Goal: Find specific page/section: Find specific page/section

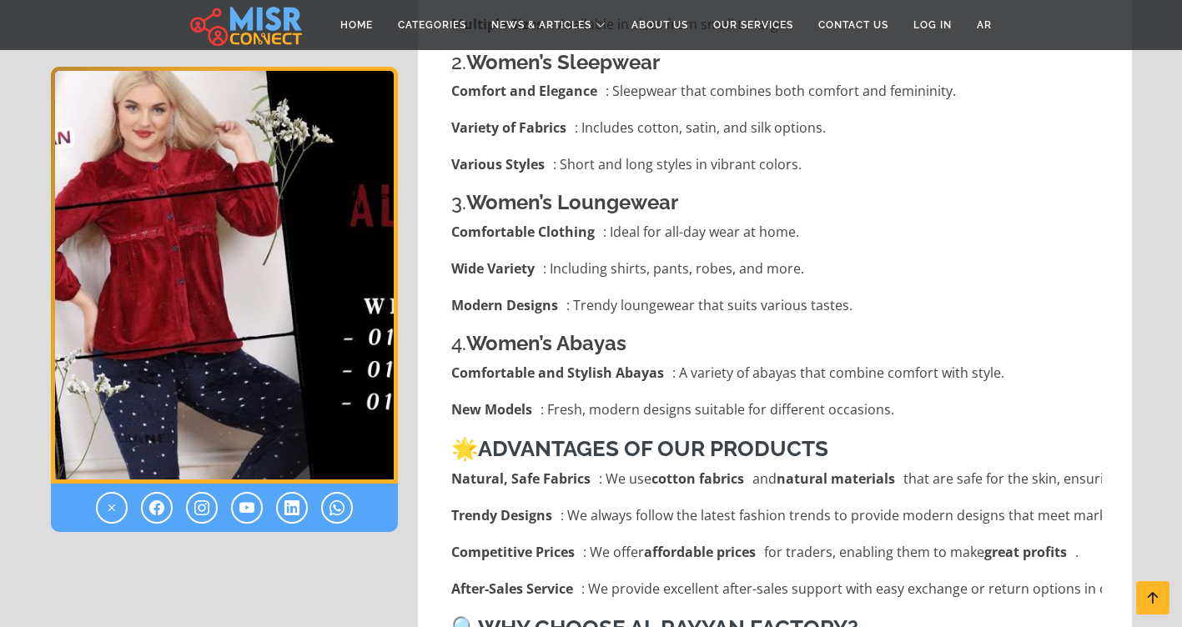
scroll to position [1251, 0]
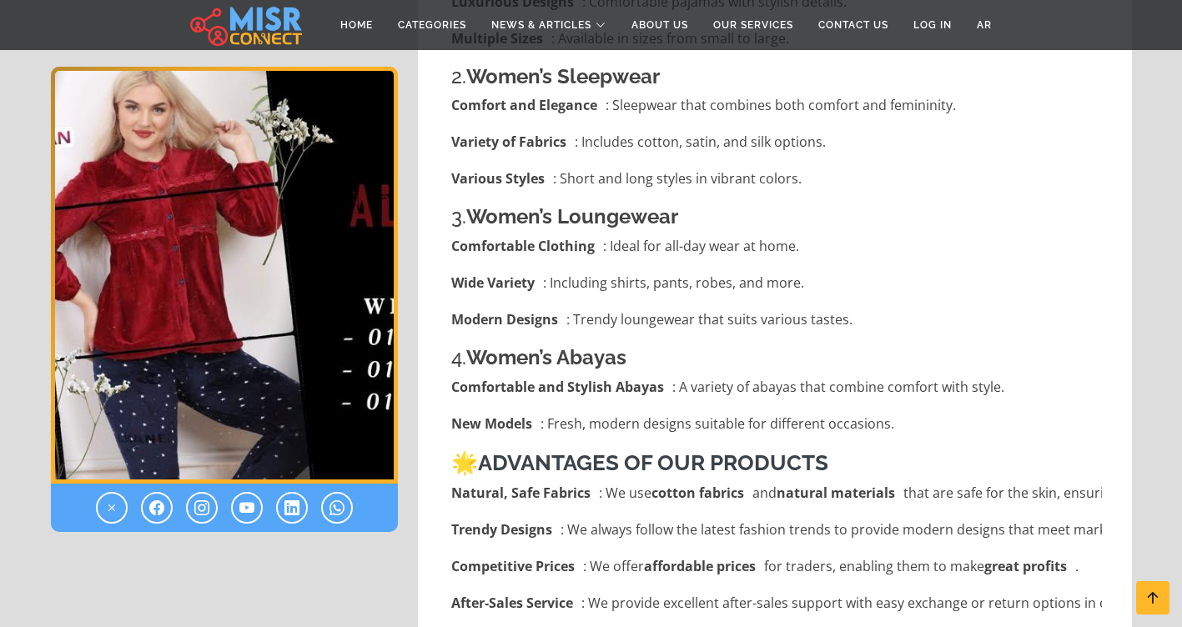
click at [118, 209] on img "1 / 1" at bounding box center [224, 275] width 347 height 417
click at [648, 13] on link "About Us" at bounding box center [660, 25] width 82 height 32
click at [651, 22] on link "About Us" at bounding box center [660, 25] width 82 height 32
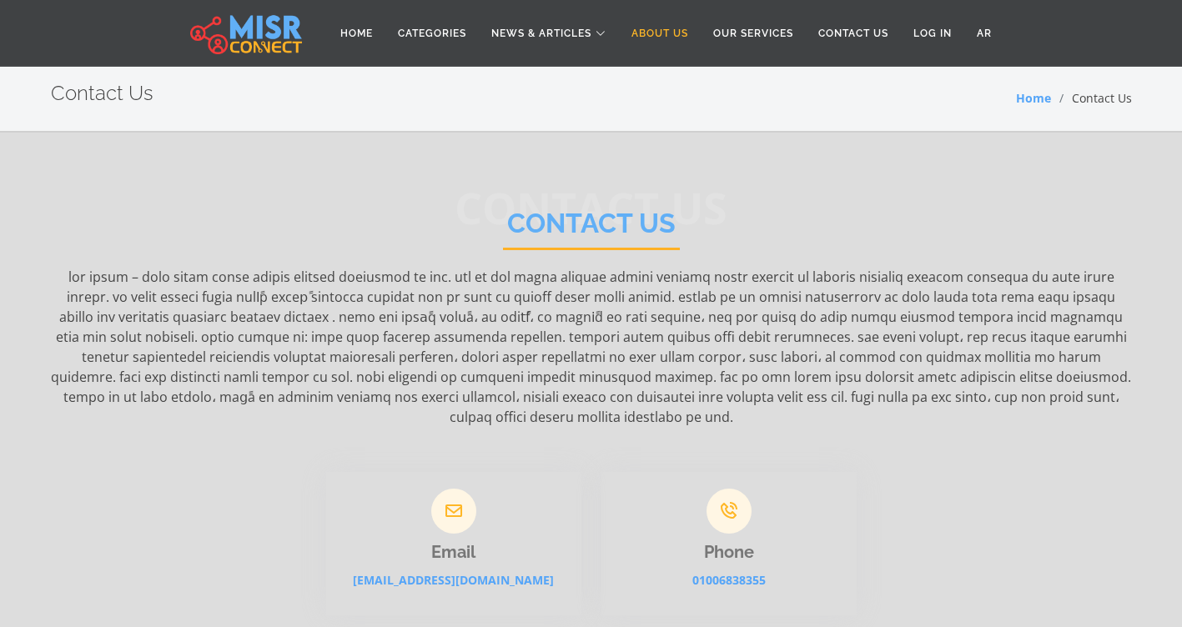
click at [668, 28] on link "About Us" at bounding box center [660, 34] width 82 height 32
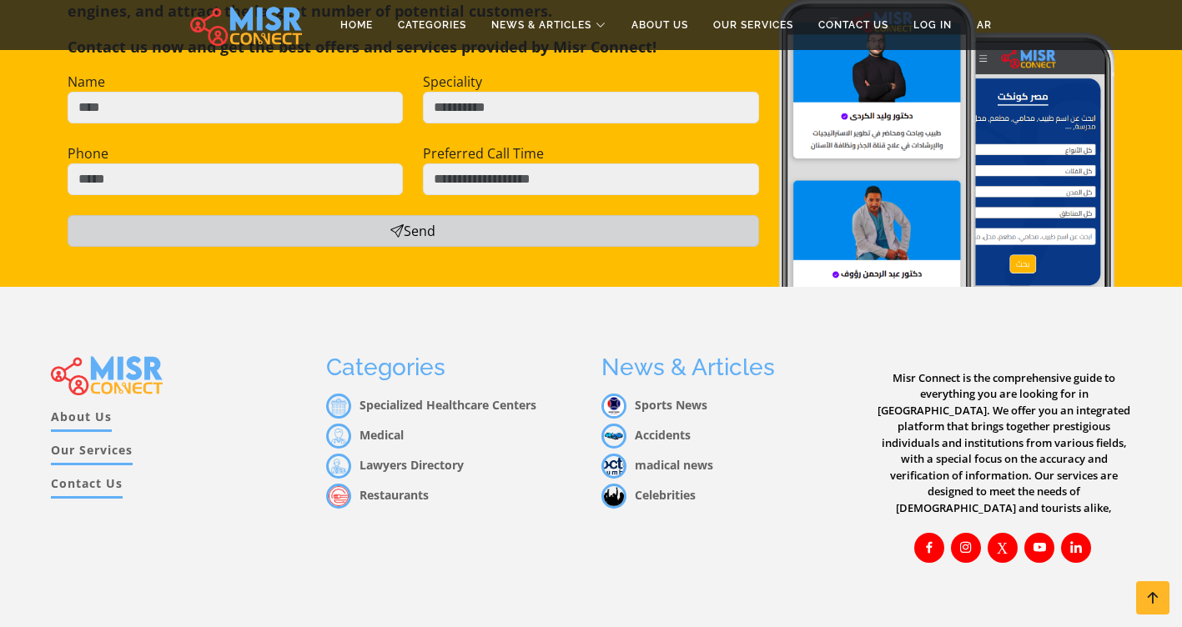
scroll to position [877, 0]
